Goal: Task Accomplishment & Management: Manage account settings

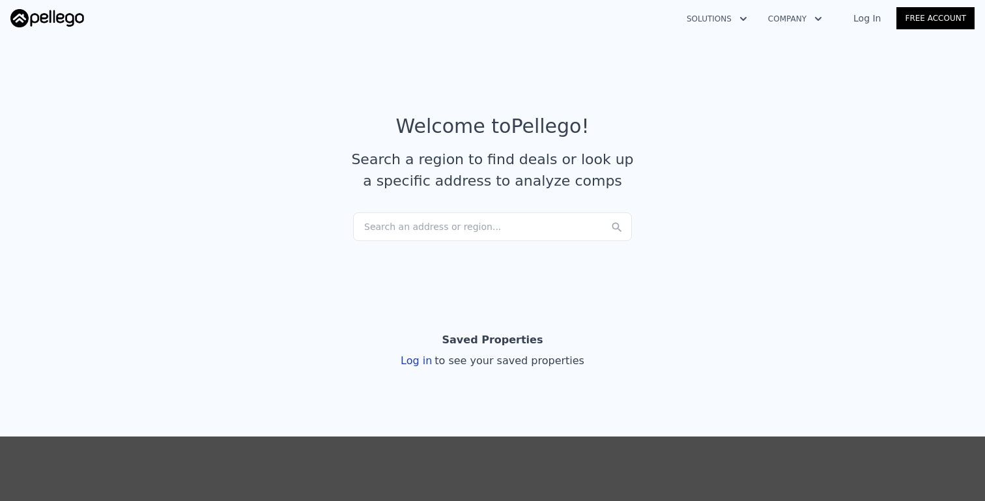
click at [875, 18] on link "Log In" at bounding box center [867, 18] width 59 height 13
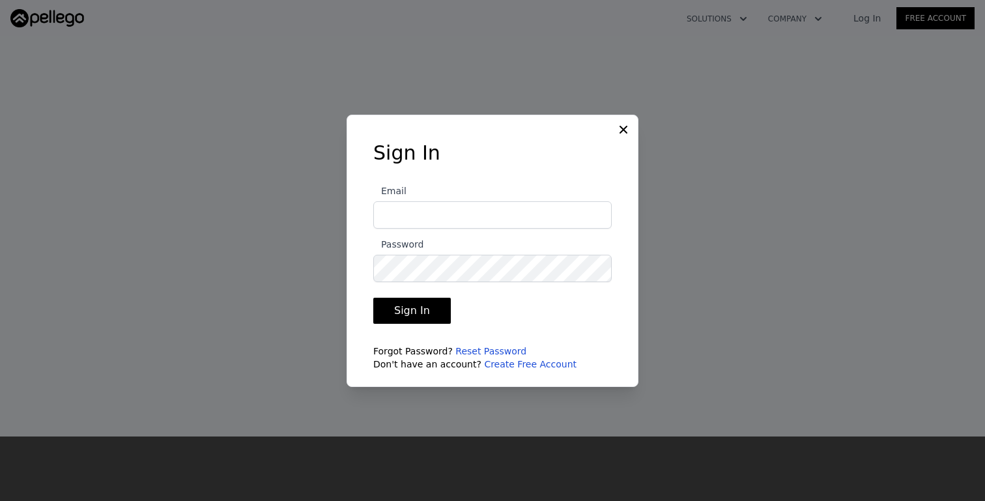
type input "[PERSON_NAME][EMAIL_ADDRESS][DOMAIN_NAME]"
click at [457, 214] on input "[PERSON_NAME][EMAIL_ADDRESS][DOMAIN_NAME]" at bounding box center [492, 214] width 238 height 27
click at [408, 312] on button "Sign In" at bounding box center [412, 311] width 78 height 26
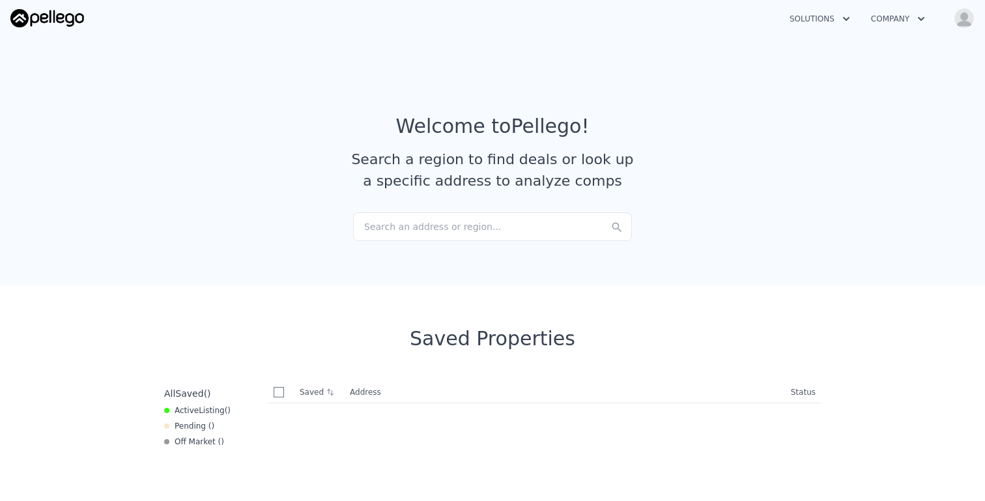
click at [833, 18] on button "Solutions" at bounding box center [819, 18] width 81 height 23
click at [844, 47] on link "Agents Solutions" at bounding box center [852, 49] width 146 height 23
